Goal: Find specific page/section: Find specific page/section

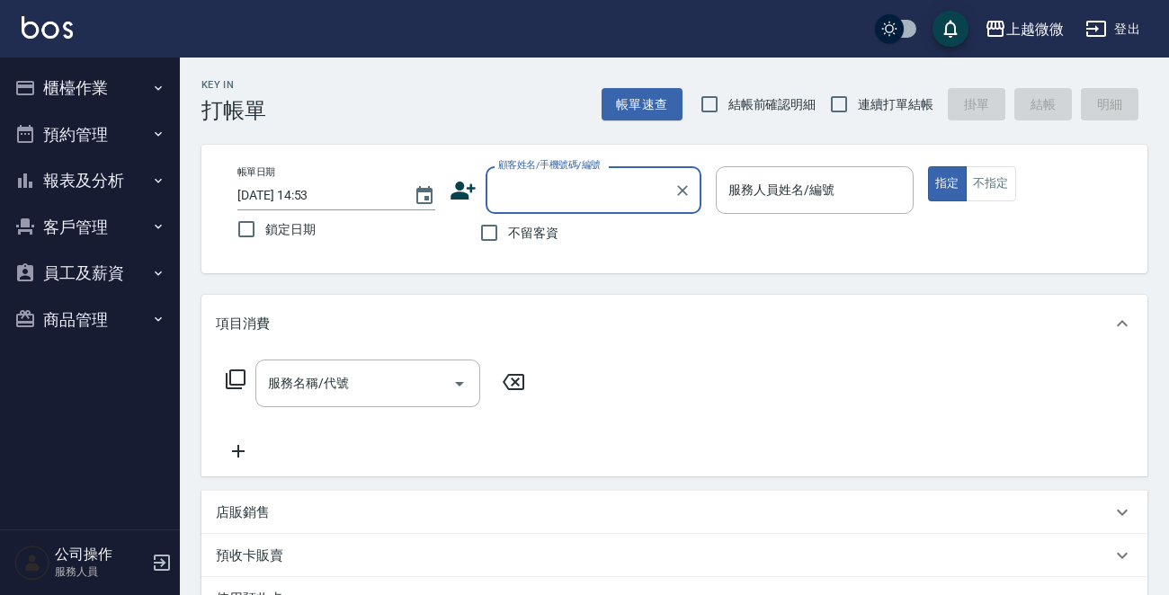
click at [69, 214] on button "客戶管理" at bounding box center [89, 227] width 165 height 47
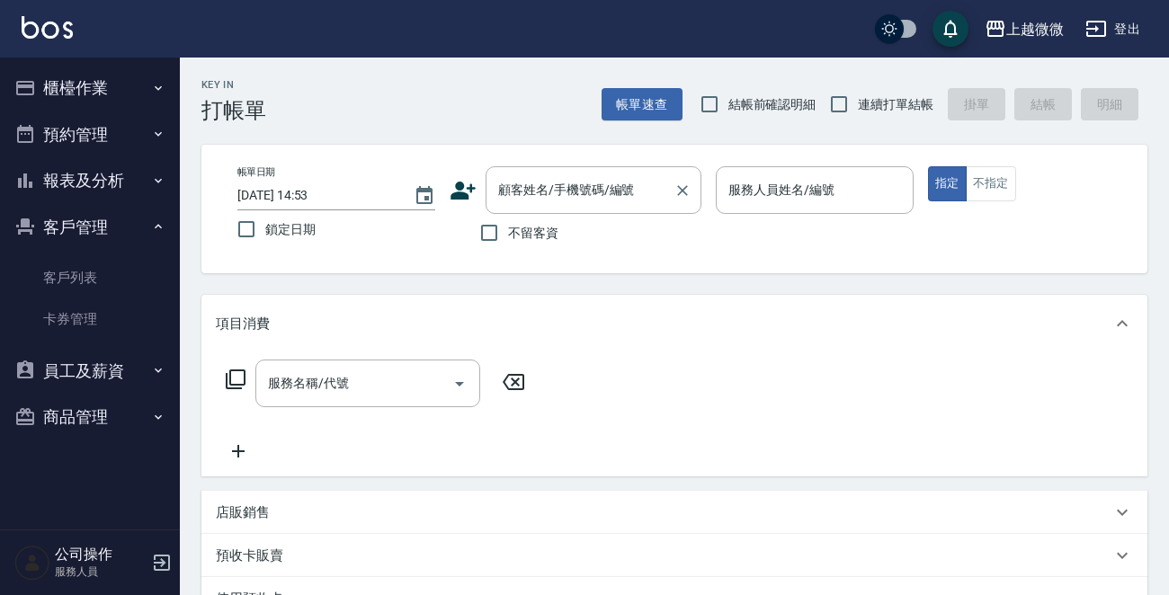
click at [557, 190] on div "顧客姓名/手機號碼/編號 顧客姓名/手機號碼/編號" at bounding box center [594, 190] width 216 height 48
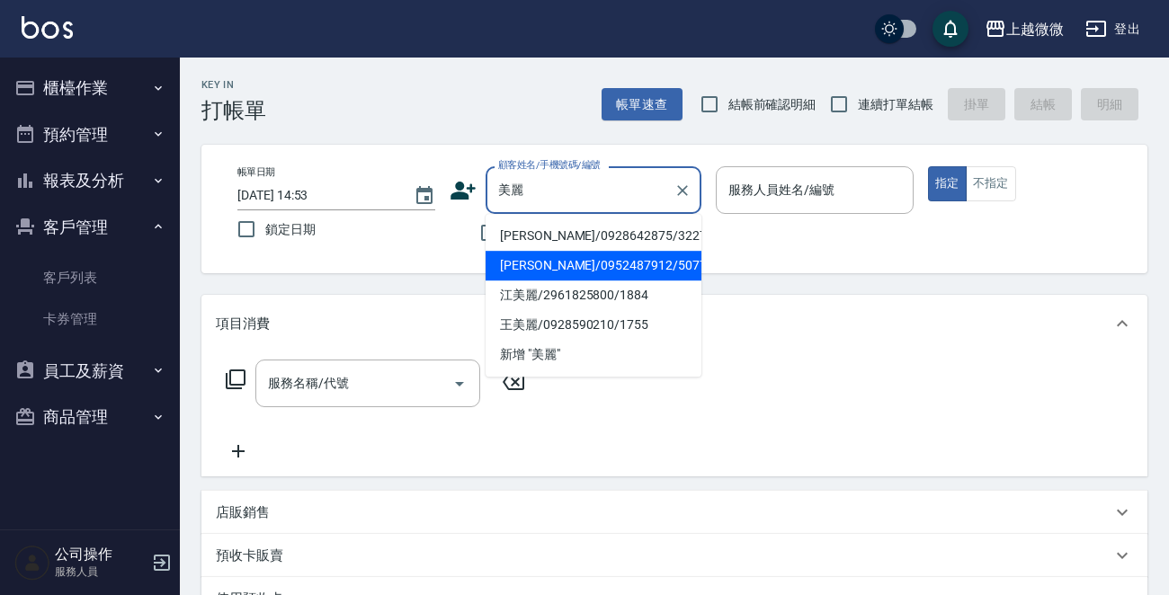
type input "美麗"
click at [995, 308] on div "項目消費" at bounding box center [674, 324] width 946 height 58
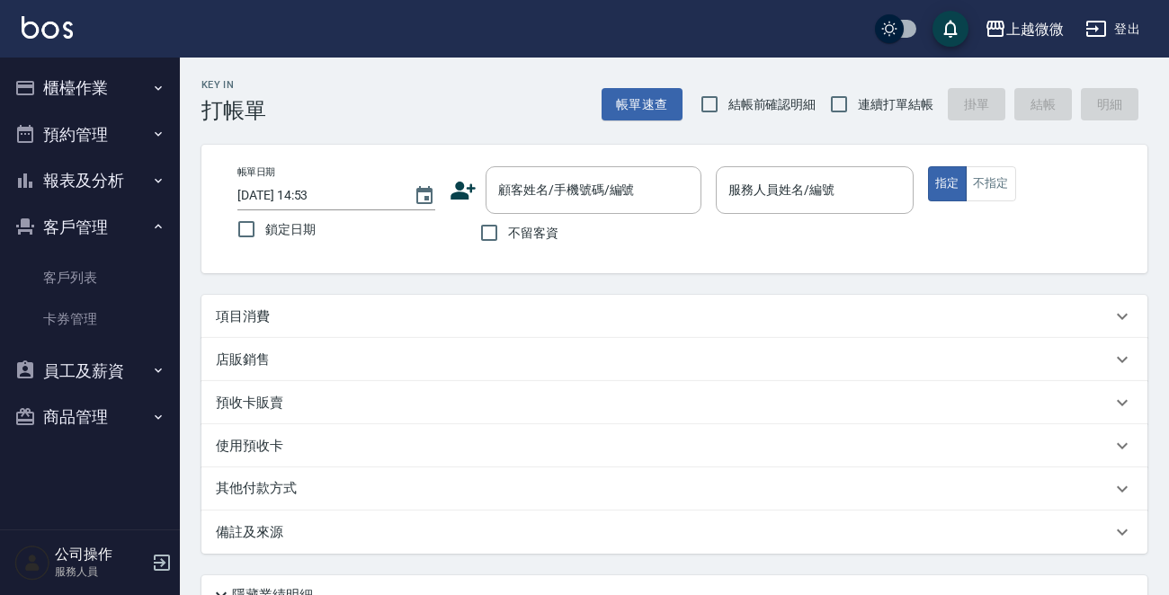
click at [74, 220] on button "客戶管理" at bounding box center [89, 227] width 165 height 47
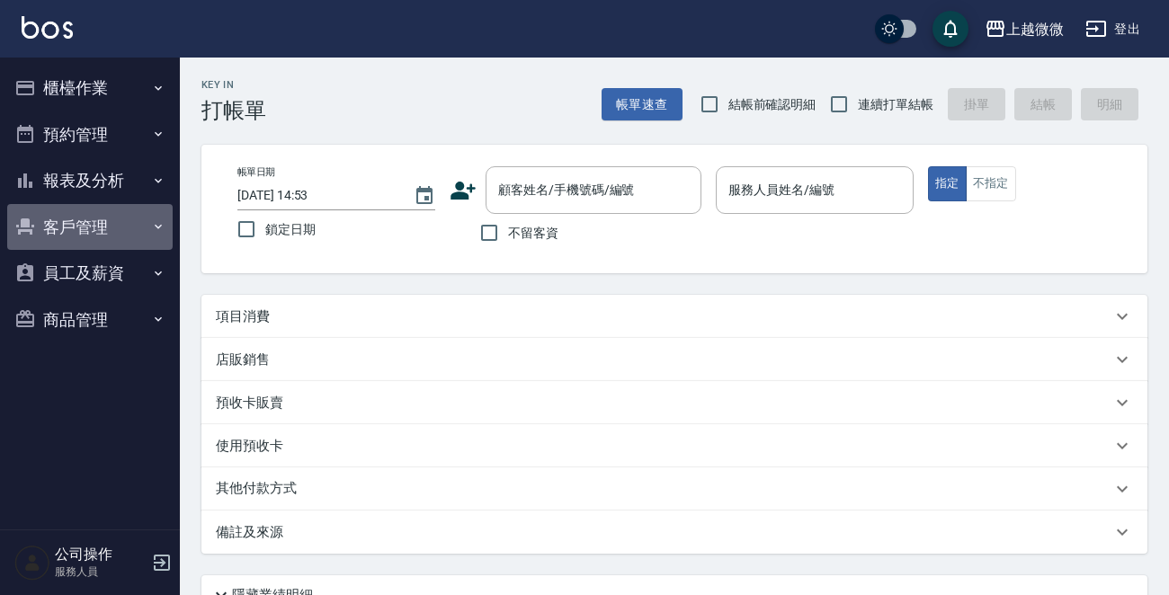
click at [81, 222] on button "客戶管理" at bounding box center [89, 227] width 165 height 47
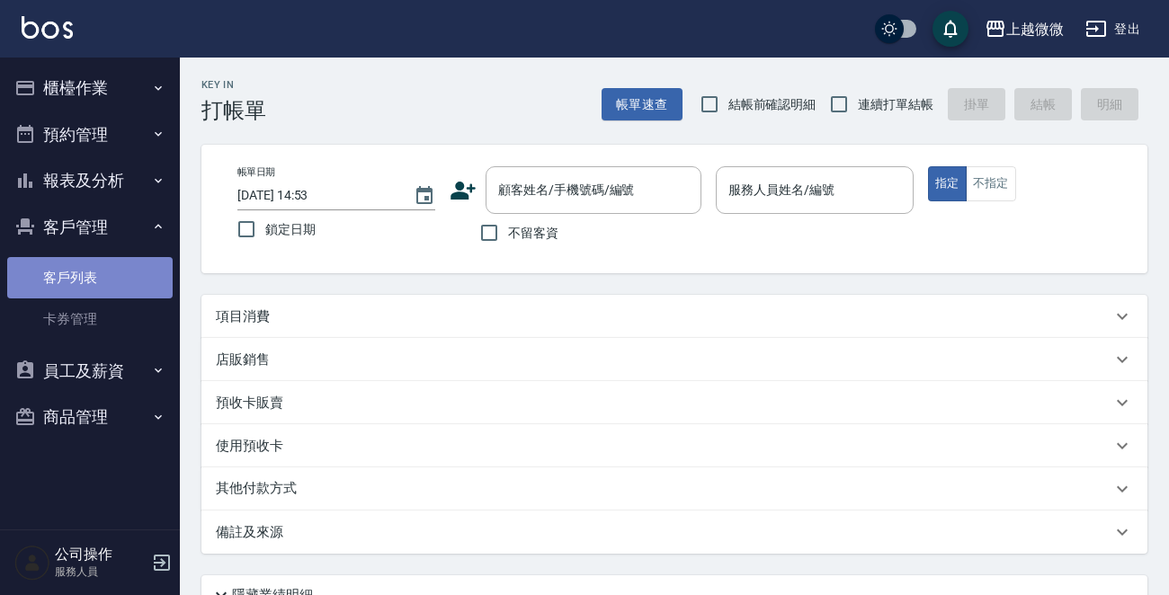
click at [87, 260] on link "客戶列表" at bounding box center [89, 277] width 165 height 41
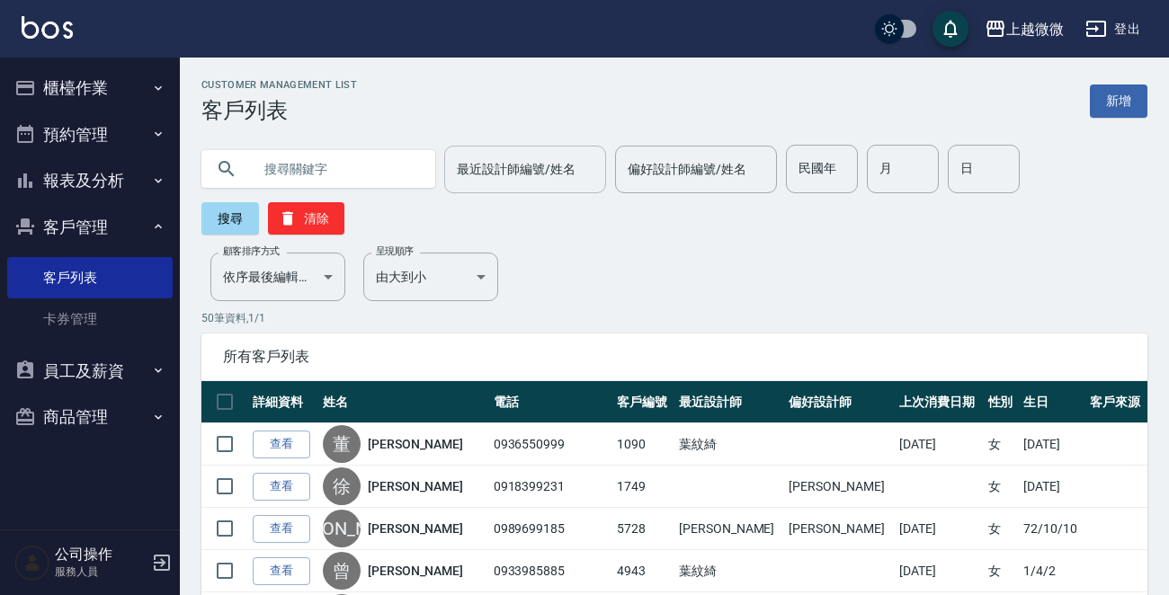
drag, startPoint x: 495, startPoint y: 176, endPoint x: 509, endPoint y: 177, distance: 14.4
click at [495, 174] on input "最近設計師編號/姓名" at bounding box center [525, 169] width 146 height 31
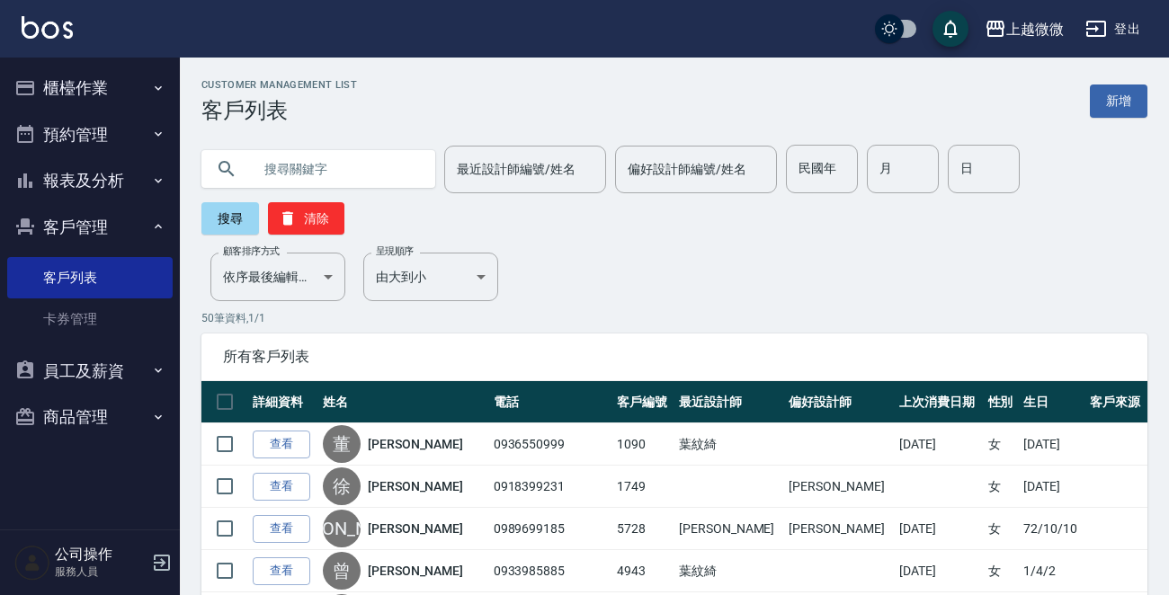
click at [262, 160] on input "text" at bounding box center [336, 169] width 169 height 49
click at [237, 223] on button "搜尋" at bounding box center [230, 218] width 58 height 32
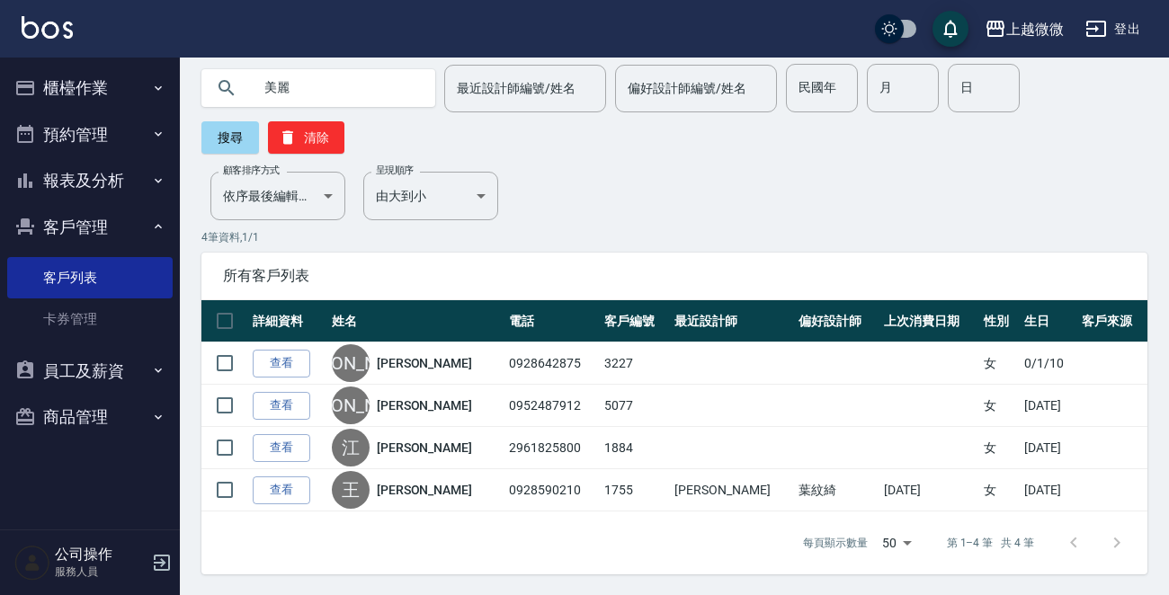
scroll to position [81, 0]
click at [270, 83] on input "美麗" at bounding box center [336, 88] width 169 height 49
click at [231, 137] on button "搜尋" at bounding box center [230, 137] width 58 height 32
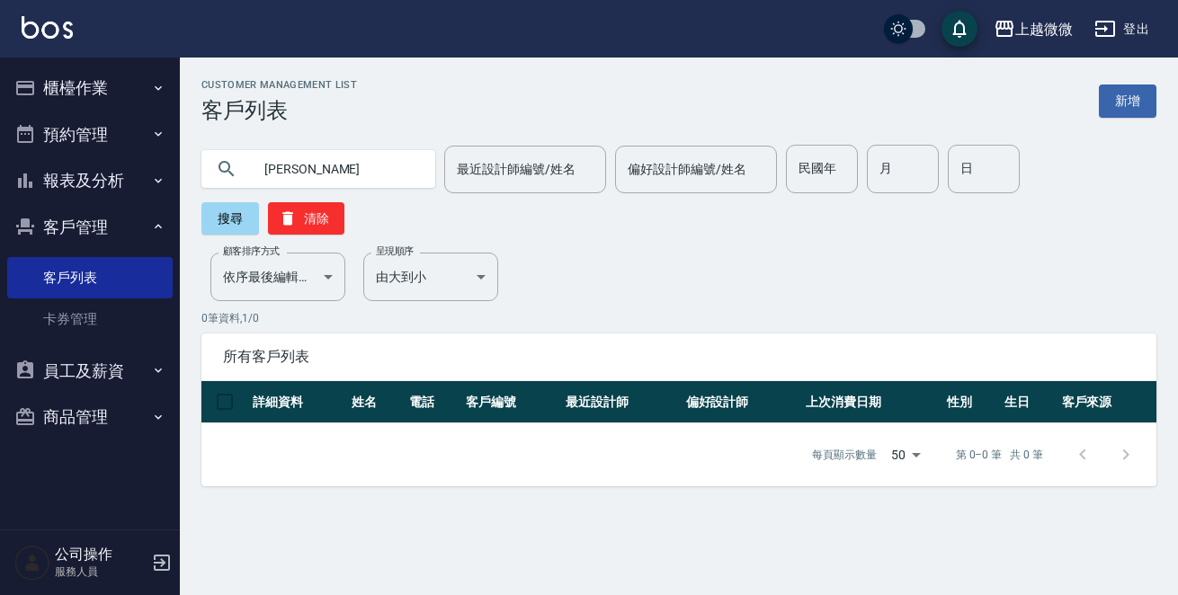
click at [334, 179] on input "[PERSON_NAME]" at bounding box center [336, 169] width 169 height 49
type input "[PERSON_NAME]"
click at [259, 202] on button "搜尋" at bounding box center [230, 218] width 58 height 32
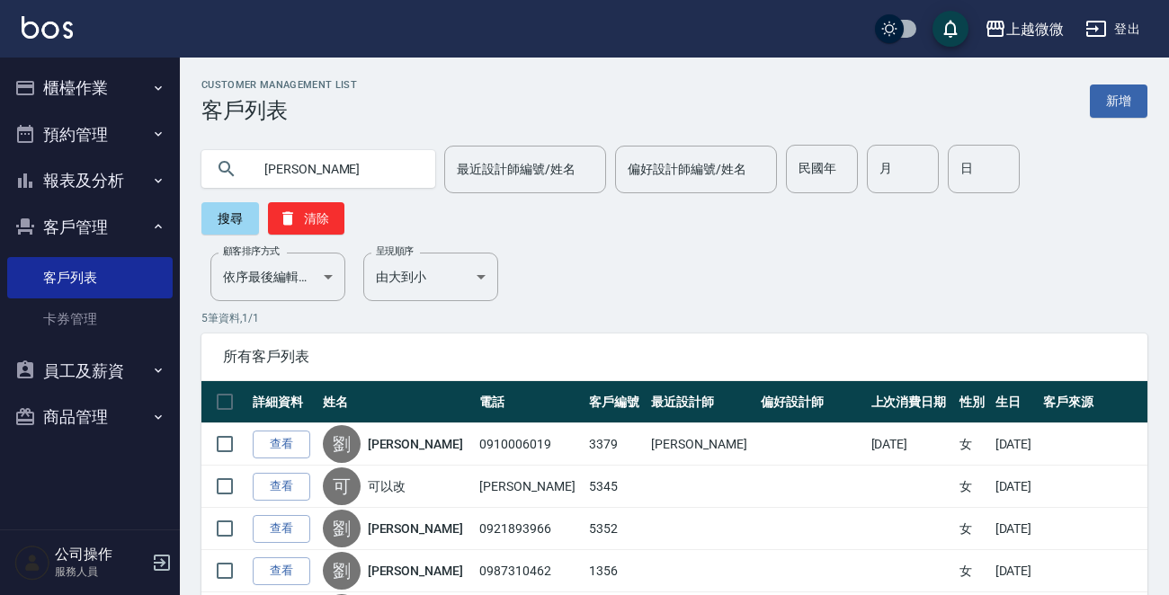
scroll to position [123, 0]
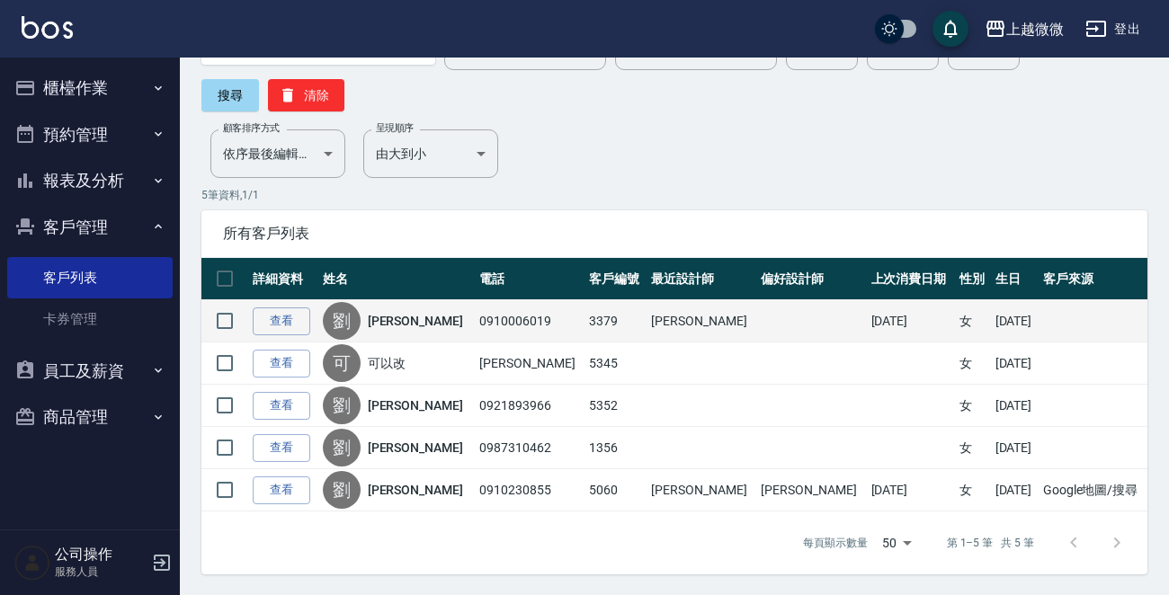
click at [398, 321] on link "[PERSON_NAME]" at bounding box center [415, 321] width 95 height 18
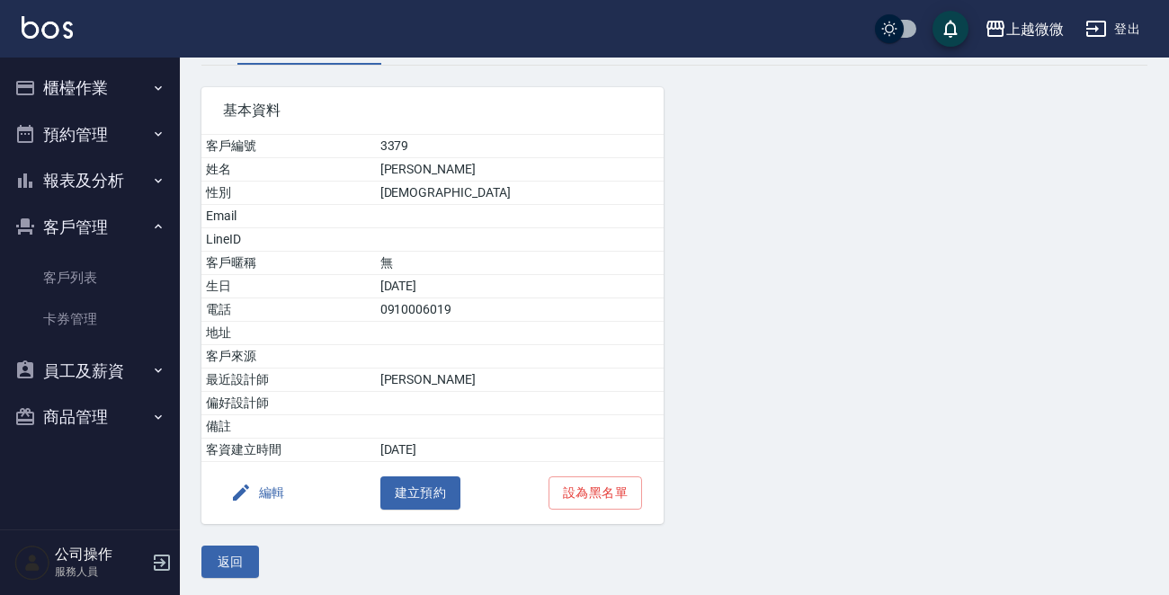
scroll to position [112, 0]
